Goal: Task Accomplishment & Management: Use online tool/utility

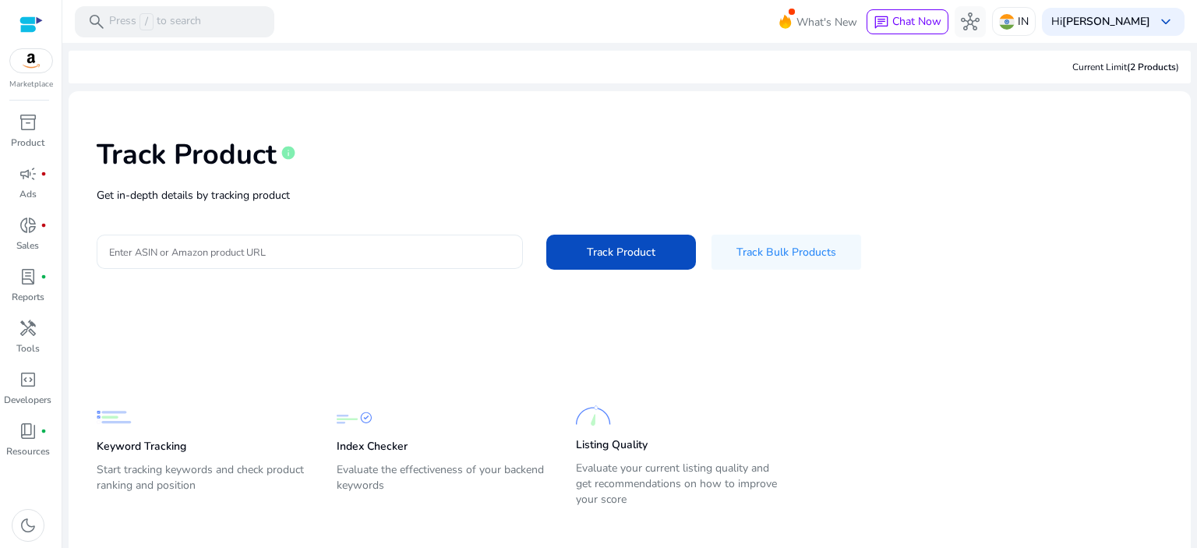
click at [280, 264] on div at bounding box center [309, 252] width 401 height 34
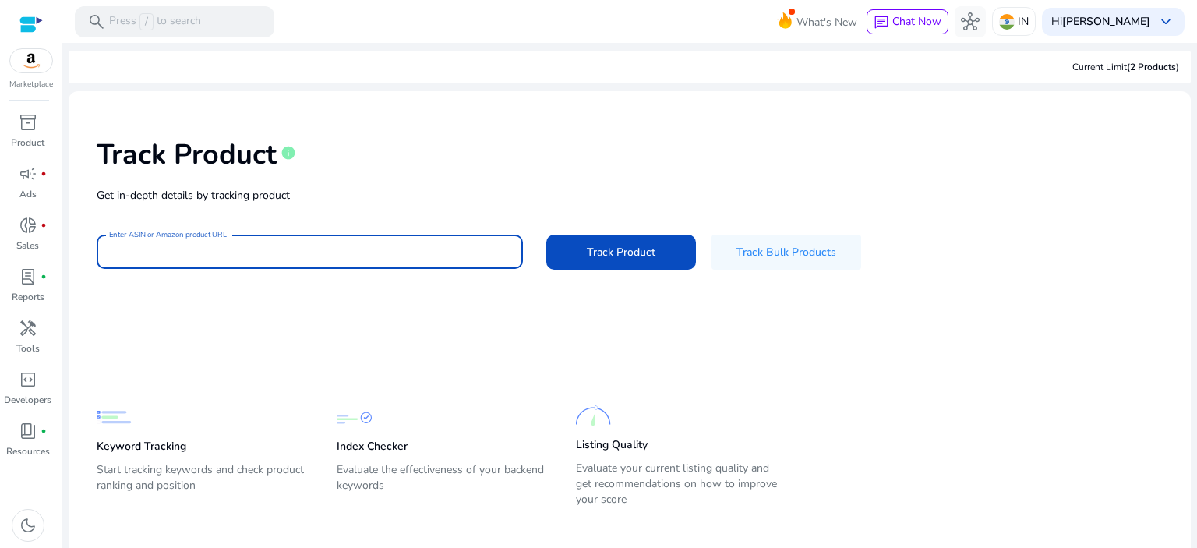
paste input "**********"
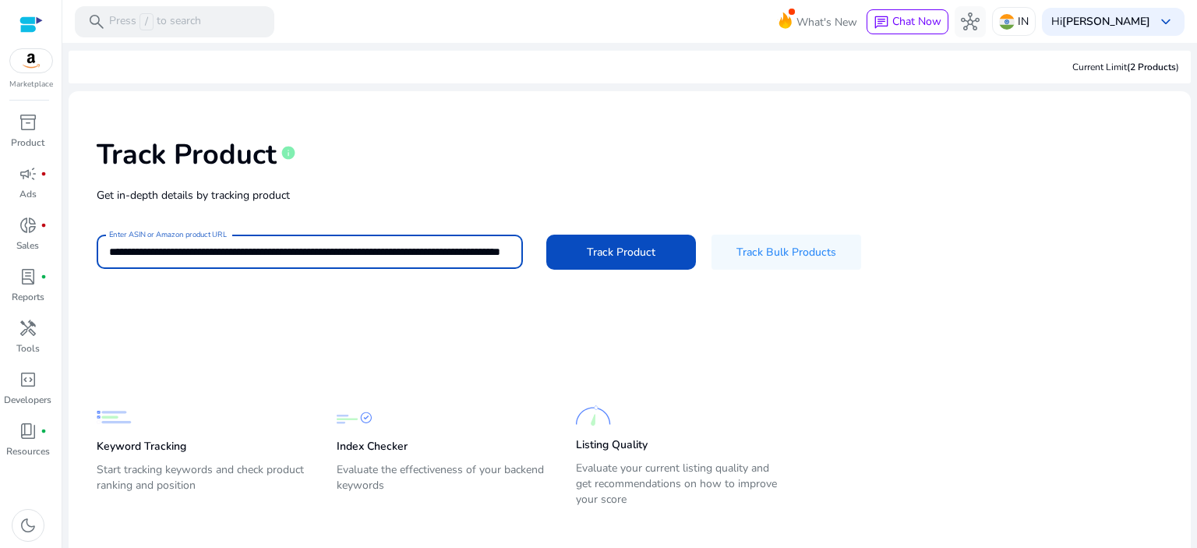
scroll to position [0, 156]
type input "**********"
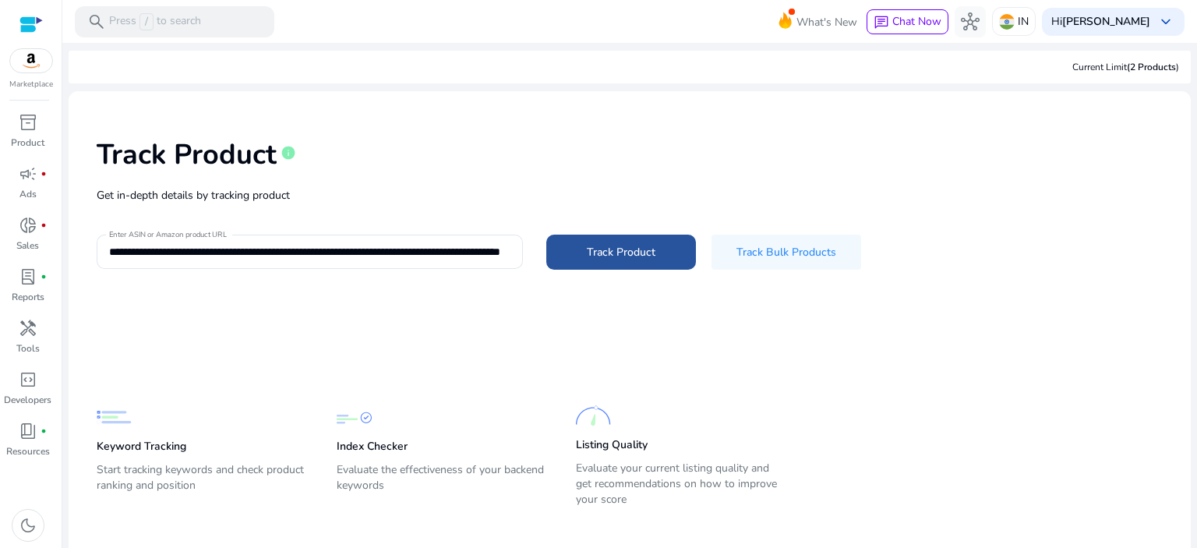
click at [636, 233] on span at bounding box center [621, 251] width 150 height 37
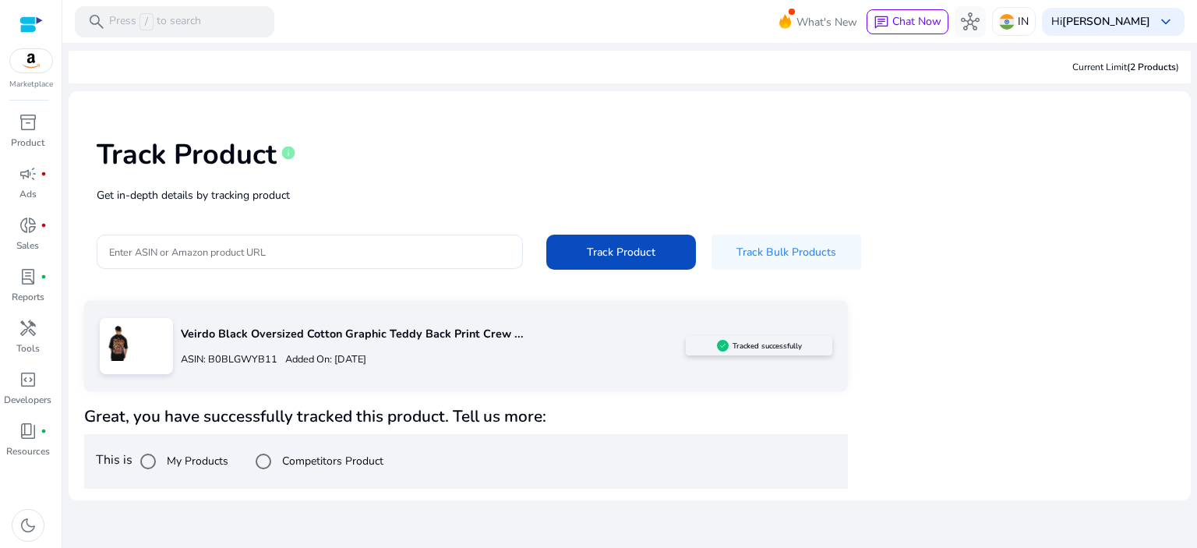
drag, startPoint x: 871, startPoint y: 297, endPoint x: 917, endPoint y: 200, distance: 107.4
click at [917, 200] on div "Track Product info Get in-depth details by tracking product Enter ASIN or Amazo…" at bounding box center [629, 202] width 1097 height 197
click at [913, 231] on div "Track Product info Get in-depth details by tracking product Enter ASIN or Amazo…" at bounding box center [629, 202] width 1097 height 197
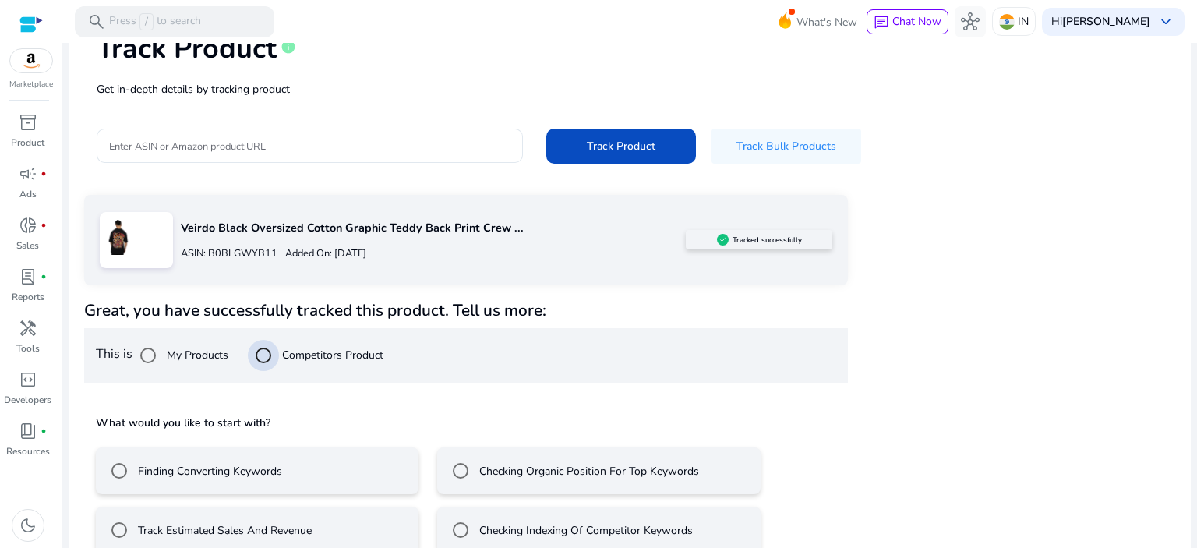
scroll to position [133, 0]
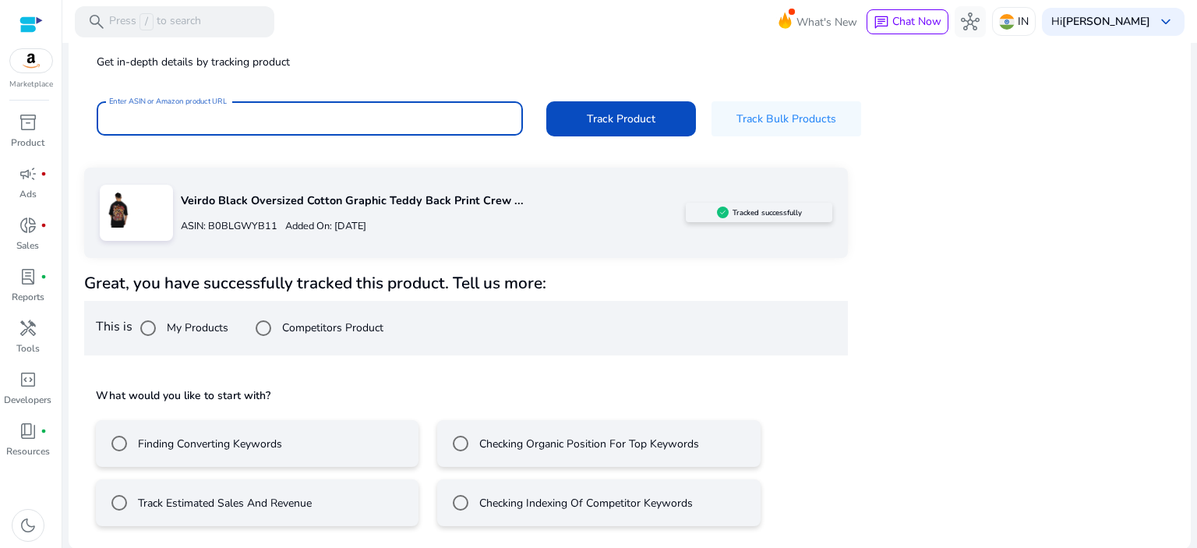
click at [383, 110] on input "Enter ASIN or Amazon product URL" at bounding box center [308, 118] width 399 height 17
paste input "**********"
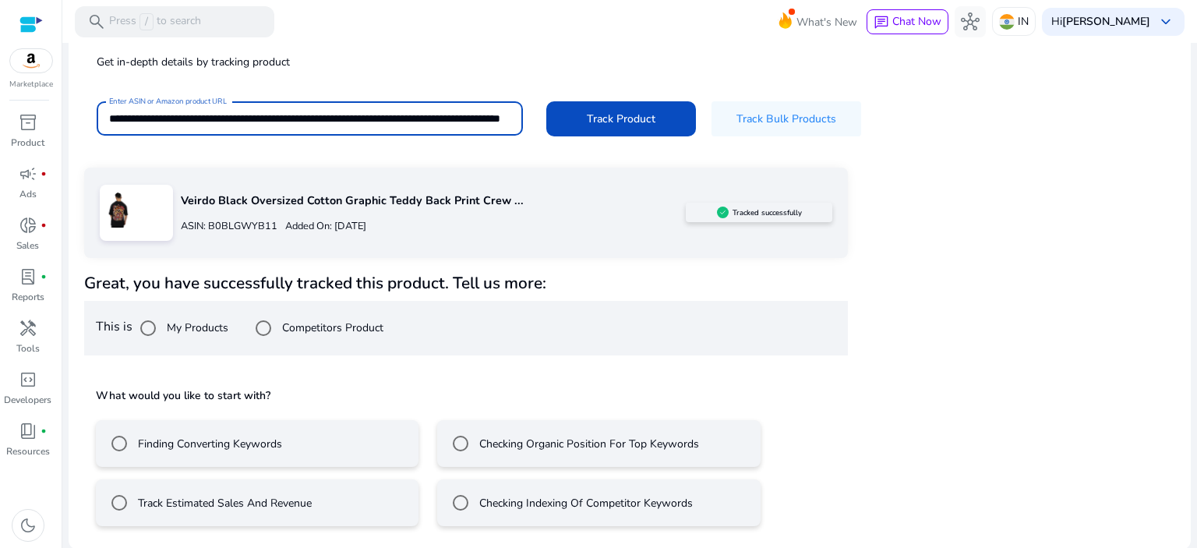
scroll to position [0, 156]
type input "**********"
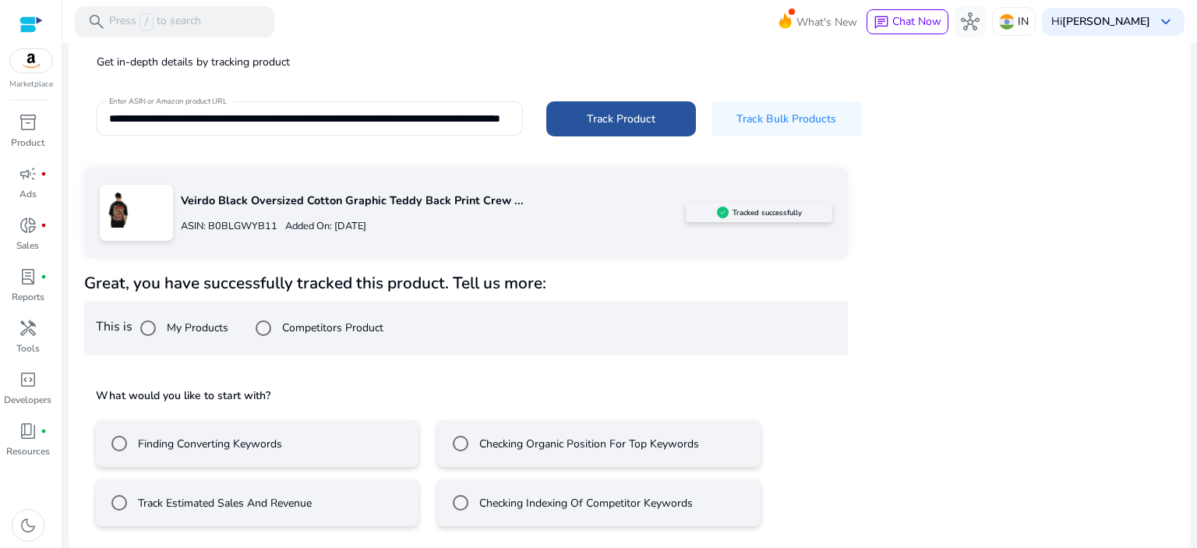
scroll to position [0, 0]
click at [605, 104] on span at bounding box center [621, 118] width 150 height 37
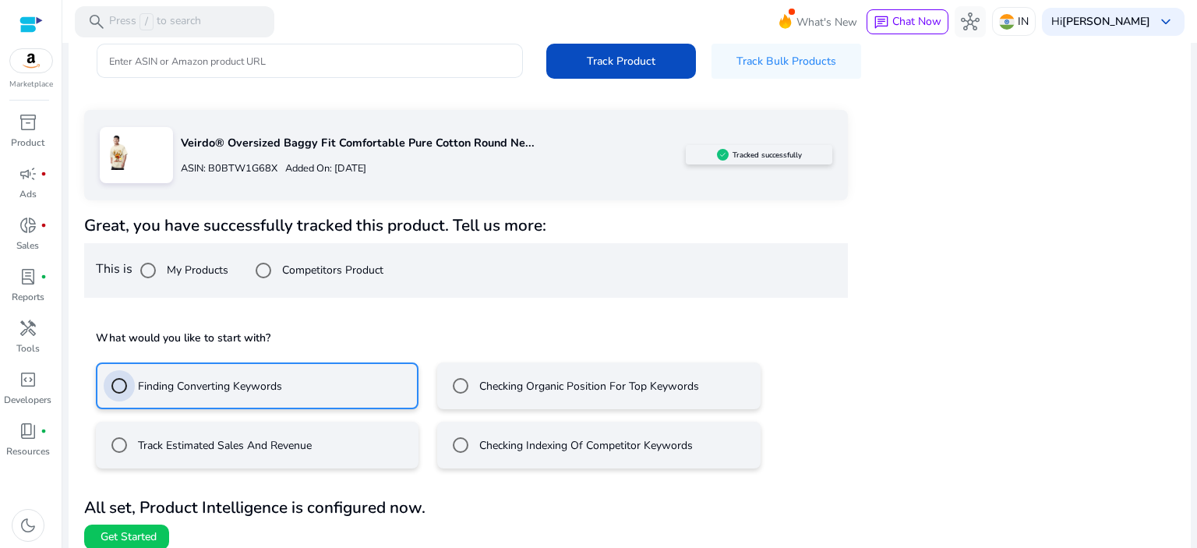
scroll to position [203, 0]
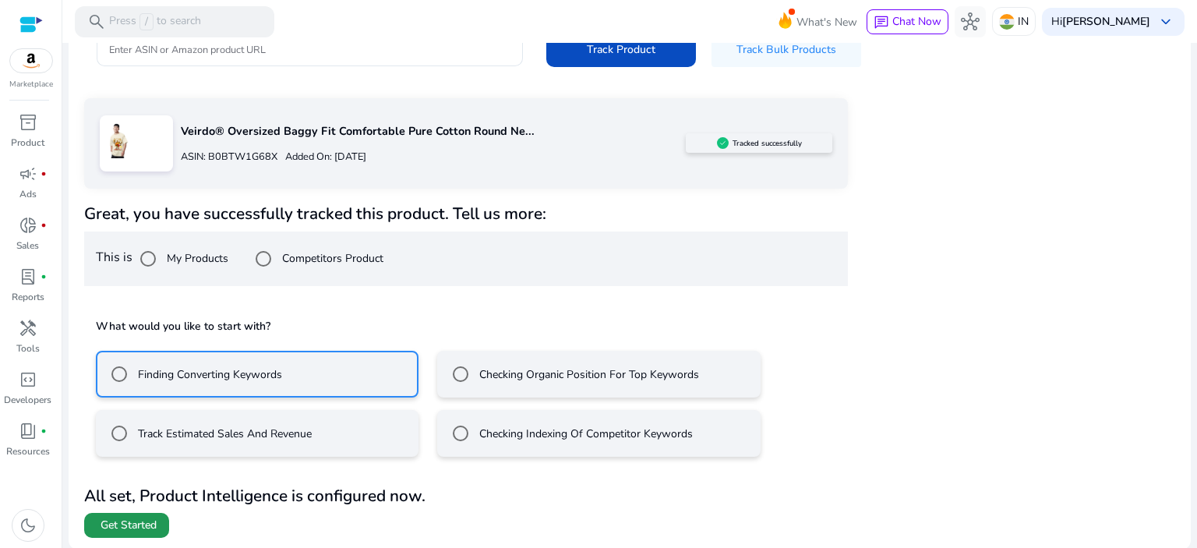
click at [122, 525] on span "Get Started" at bounding box center [129, 525] width 56 height 16
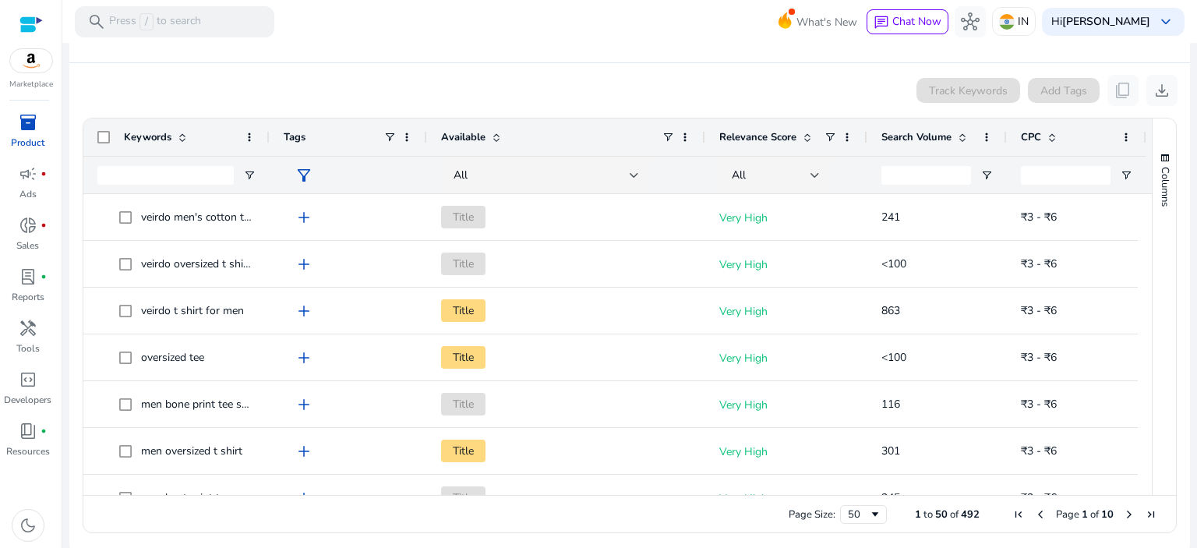
scroll to position [291, 0]
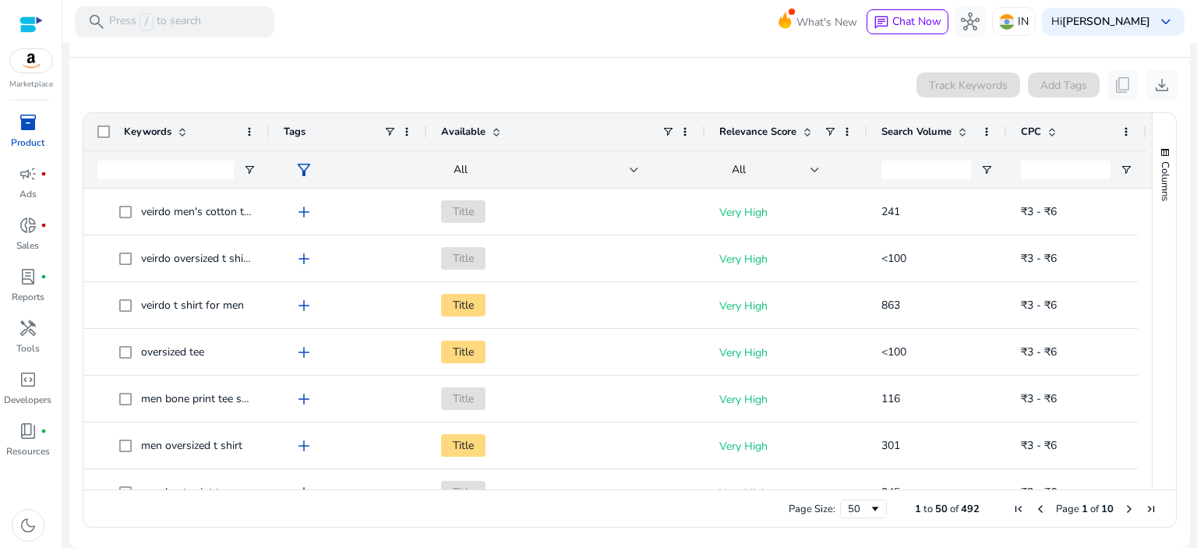
click at [1143, 215] on div at bounding box center [1145, 339] width 14 height 301
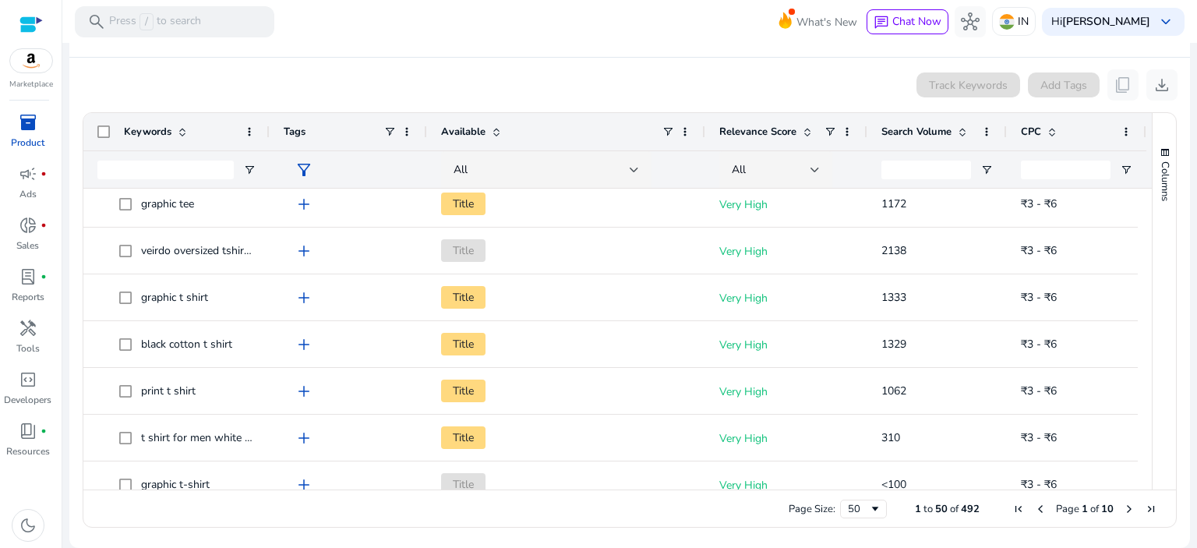
scroll to position [0, 0]
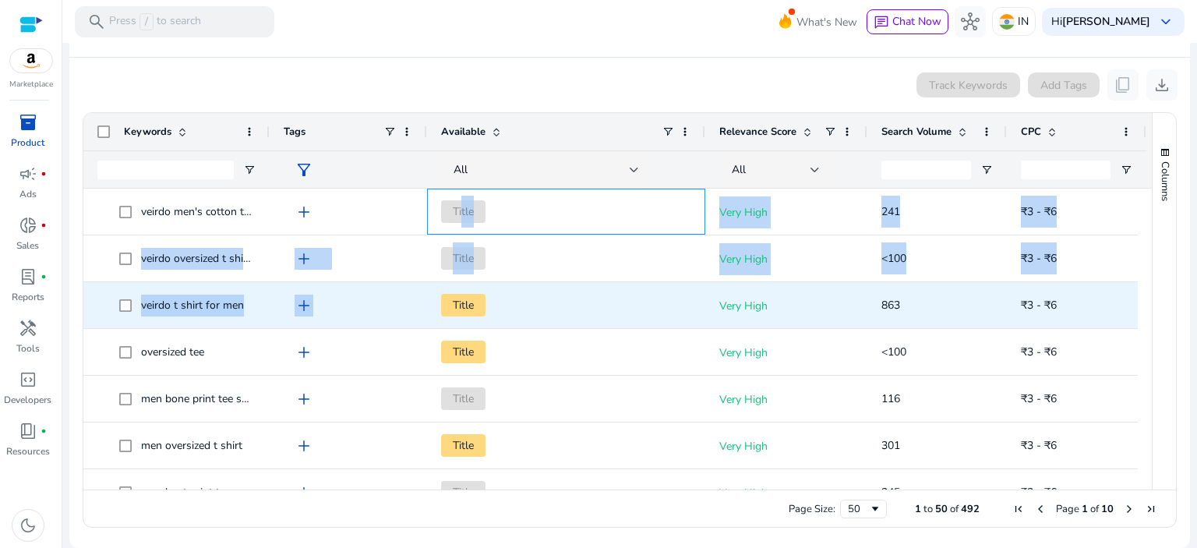
drag, startPoint x: 461, startPoint y: 205, endPoint x: 454, endPoint y: 298, distance: 93.8
click at [454, 298] on span "Title" at bounding box center [463, 305] width 44 height 23
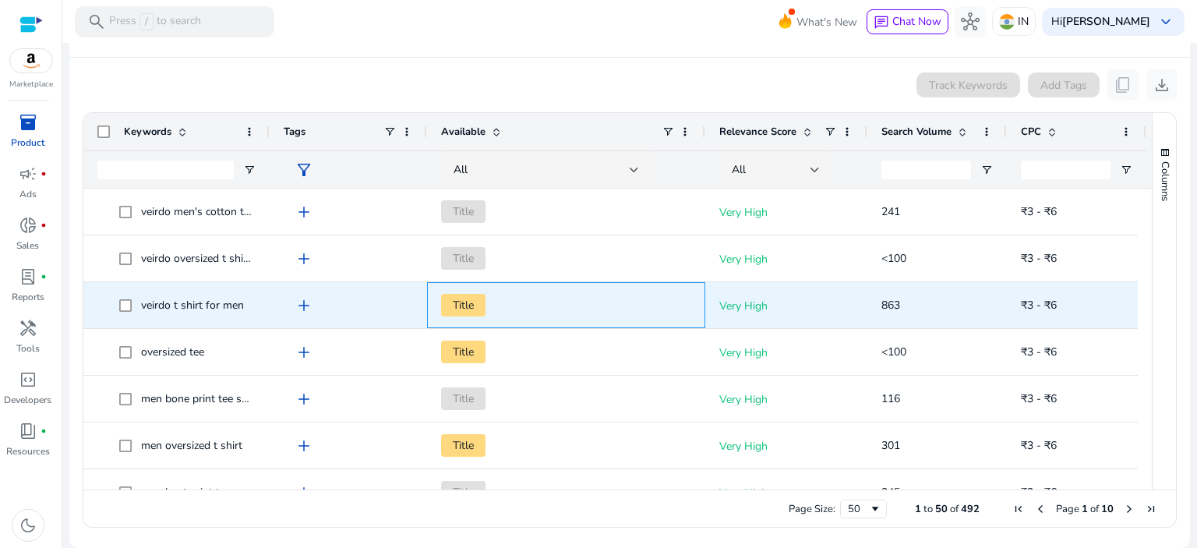
click at [454, 298] on span "Title" at bounding box center [463, 305] width 44 height 23
click at [477, 300] on span "Title" at bounding box center [463, 305] width 44 height 23
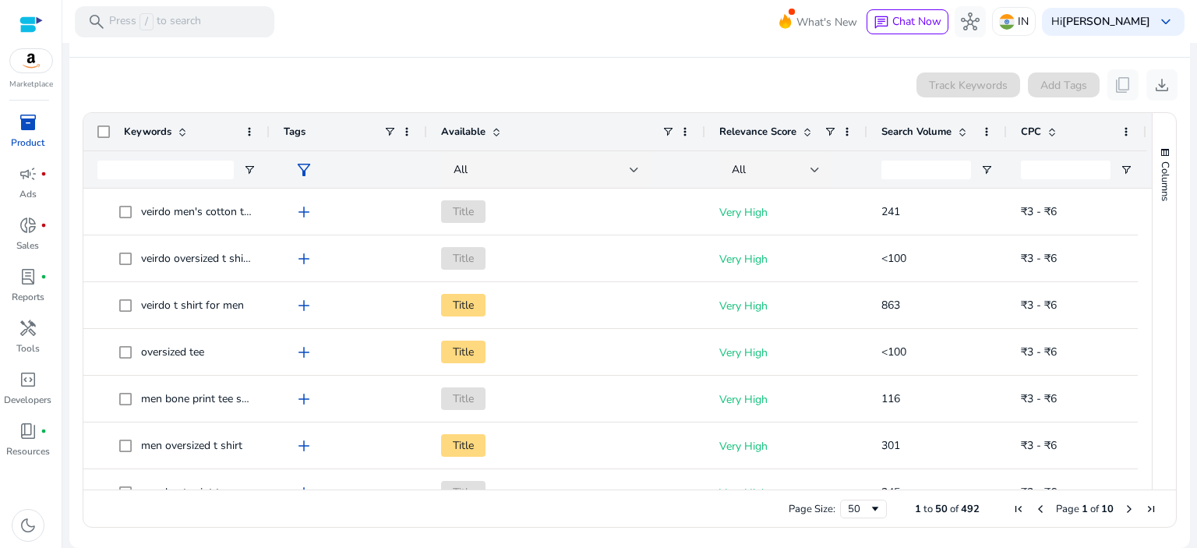
click at [535, 96] on div "Track Keywords Add Tags content_copy download" at bounding box center [630, 84] width 1096 height 31
